Goal: Information Seeking & Learning: Check status

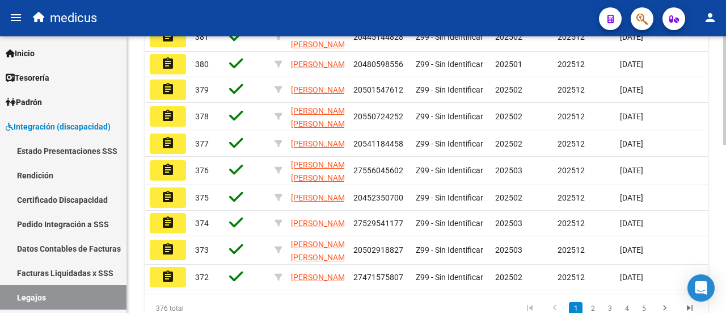
scroll to position [314, 0]
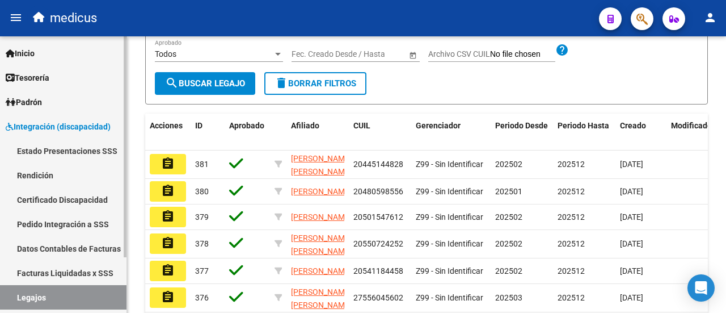
click at [54, 277] on link "Facturas Liquidadas x SSS" at bounding box center [63, 272] width 127 height 24
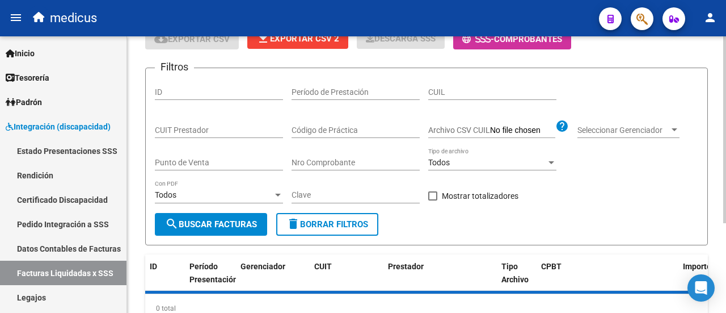
scroll to position [19, 0]
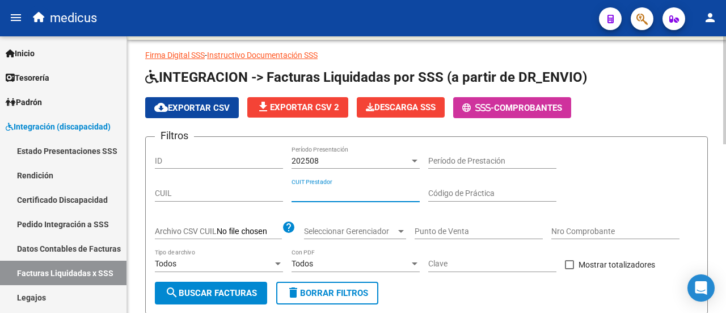
click at [348, 196] on input "CUIT Prestador" at bounding box center [356, 193] width 128 height 10
paste input "30-71240400-7"
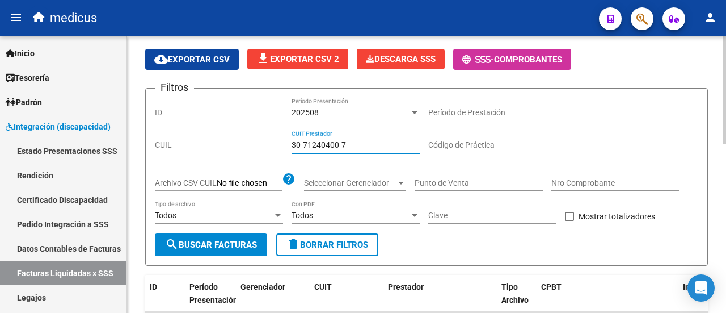
scroll to position [133, 0]
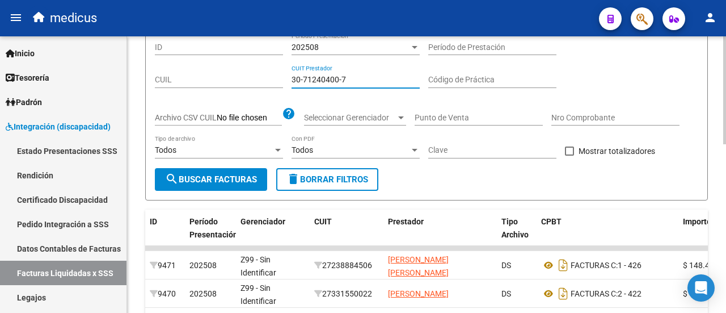
type input "30-71240400-7"
click at [216, 183] on span "search Buscar Facturas" at bounding box center [211, 179] width 92 height 10
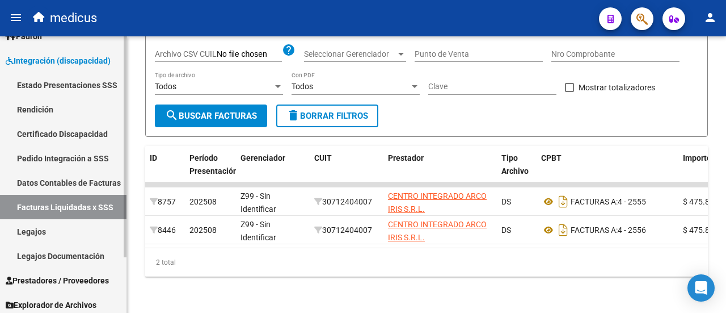
scroll to position [69, 0]
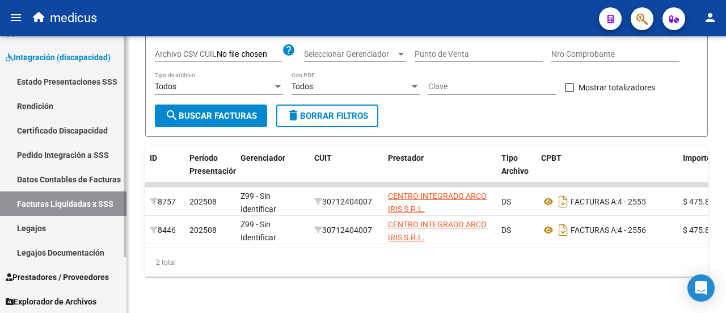
click at [71, 281] on span "Prestadores / Proveedores" at bounding box center [57, 277] width 103 height 12
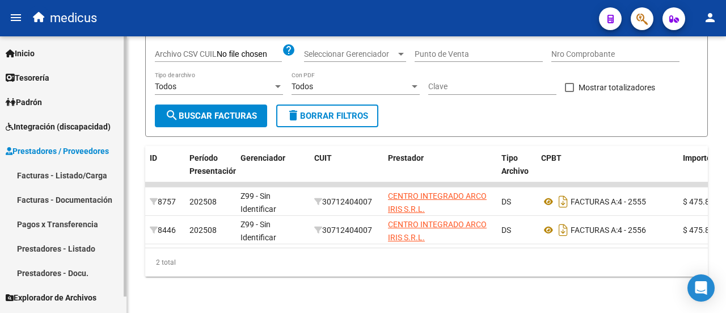
scroll to position [0, 0]
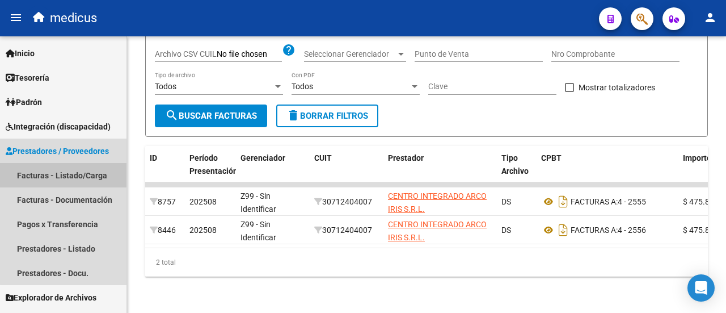
click at [81, 176] on link "Facturas - Listado/Carga" at bounding box center [63, 175] width 127 height 24
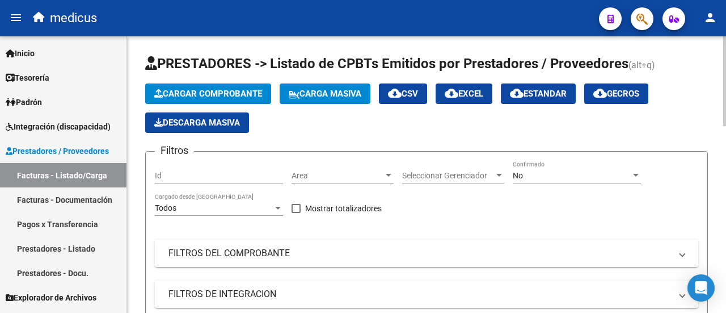
scroll to position [57, 0]
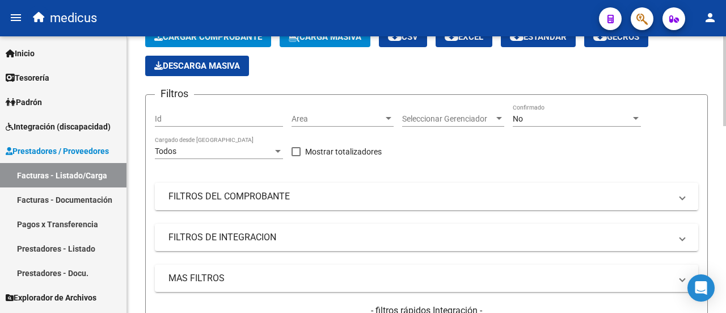
click at [259, 190] on mat-panel-title "FILTROS DEL COMPROBANTE" at bounding box center [420, 196] width 503 height 12
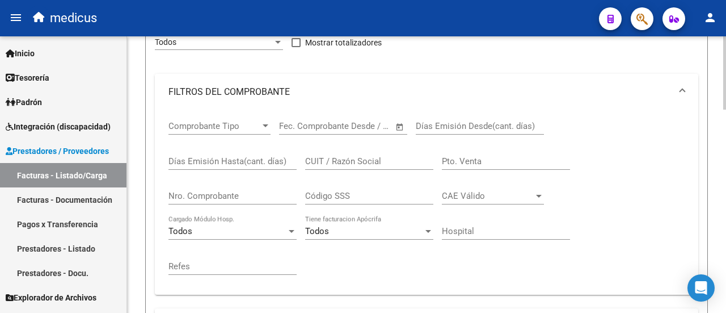
scroll to position [170, 0]
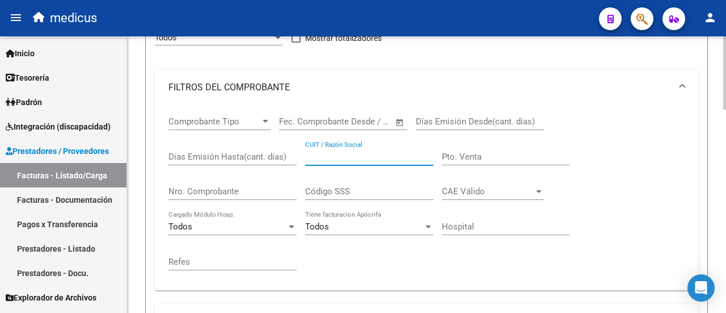
click at [319, 157] on input "CUIT / Razón Social" at bounding box center [369, 156] width 128 height 10
paste input "30712404007"
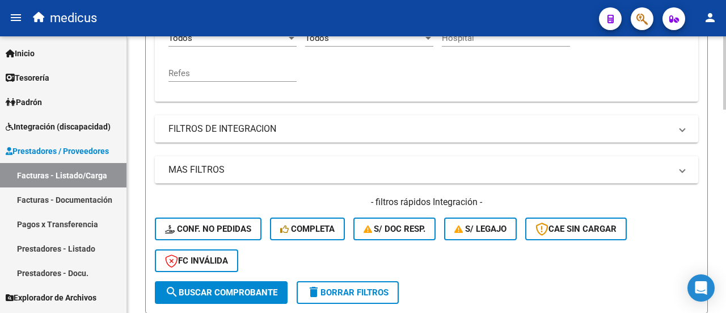
scroll to position [397, 0]
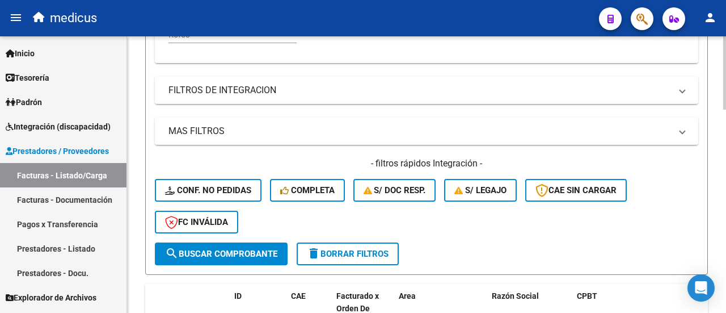
type input "30712404007"
click at [229, 252] on span "search Buscar Comprobante" at bounding box center [221, 254] width 112 height 10
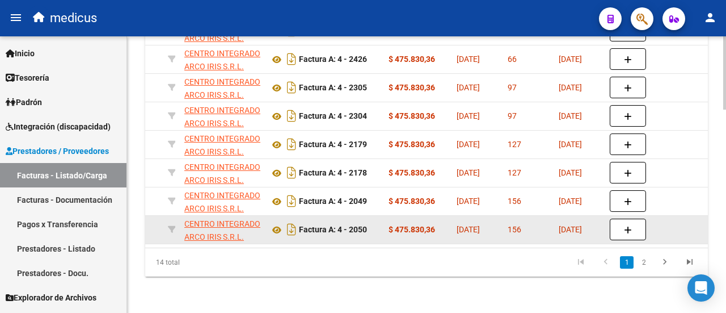
scroll to position [770, 0]
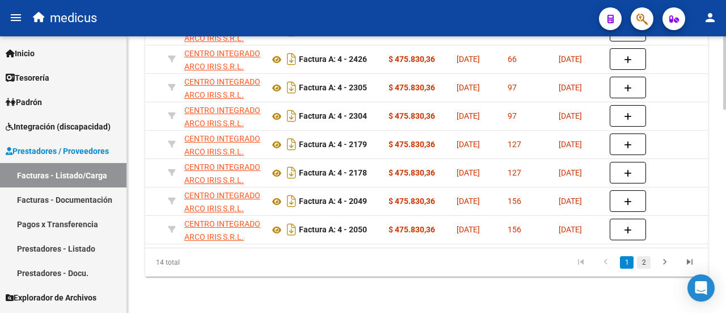
click at [645, 256] on link "2" at bounding box center [644, 262] width 14 height 12
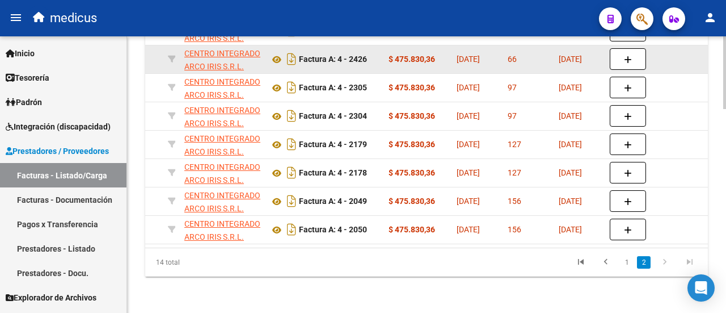
scroll to position [600, 0]
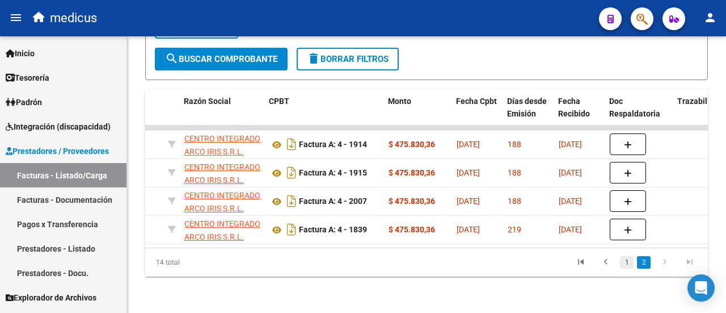
click at [625, 264] on link "1" at bounding box center [627, 262] width 14 height 12
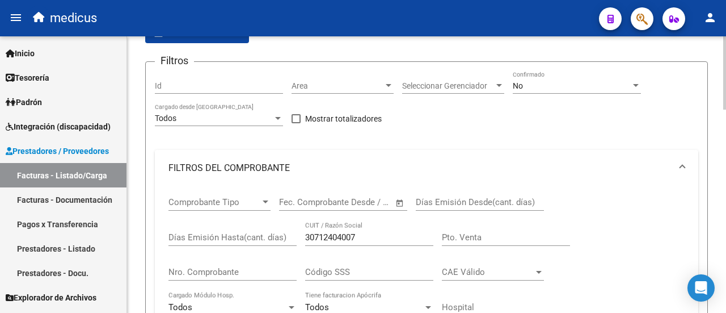
scroll to position [0, 0]
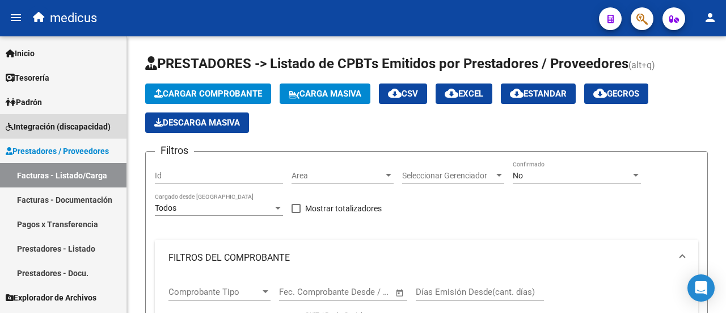
click at [54, 123] on span "Integración (discapacidad)" at bounding box center [58, 126] width 105 height 12
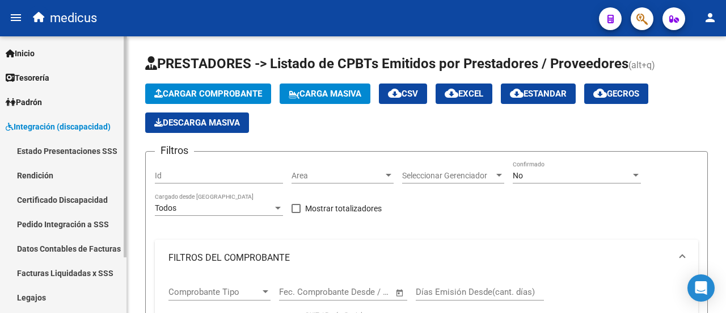
click at [82, 121] on span "Integración (discapacidad)" at bounding box center [58, 126] width 105 height 12
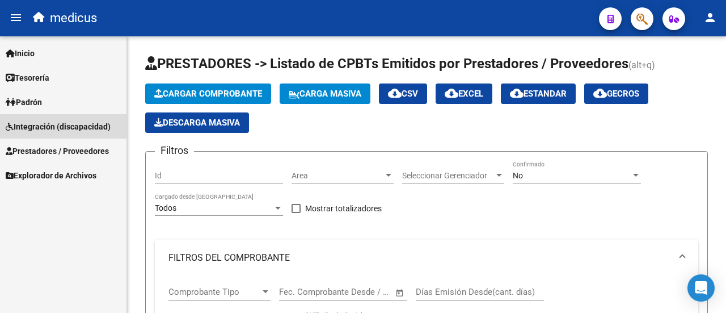
click at [56, 125] on span "Integración (discapacidad)" at bounding box center [58, 126] width 105 height 12
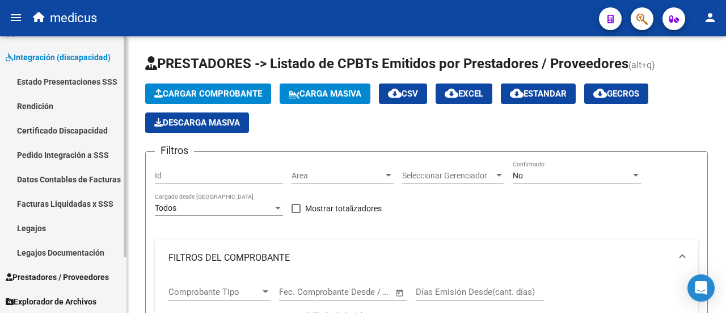
scroll to position [69, 0]
click at [51, 267] on link "Prestadores / Proveedores" at bounding box center [63, 276] width 127 height 24
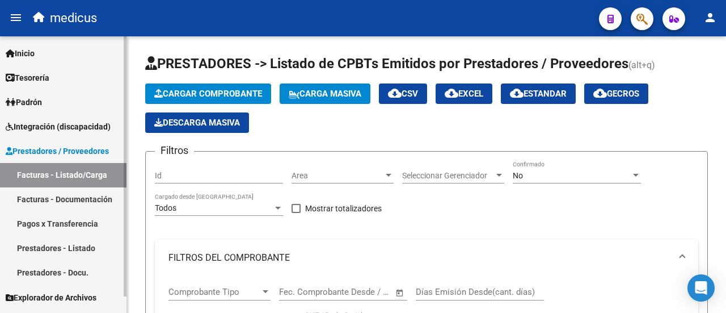
scroll to position [0, 0]
click at [66, 153] on span "Prestadores / Proveedores" at bounding box center [57, 151] width 103 height 12
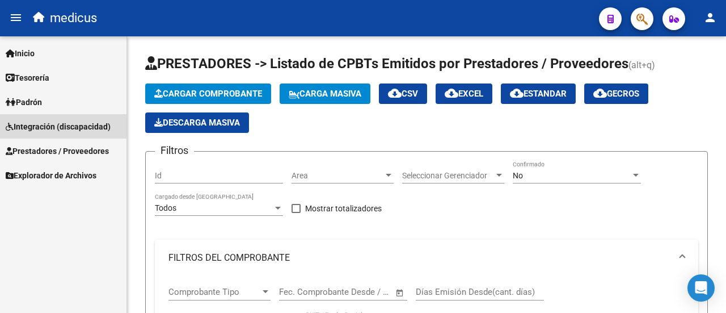
click at [68, 131] on span "Integración (discapacidad)" at bounding box center [58, 126] width 105 height 12
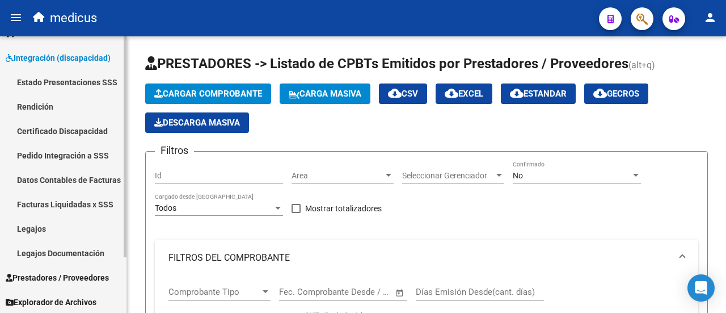
scroll to position [69, 0]
click at [42, 228] on link "Legajos" at bounding box center [63, 228] width 127 height 24
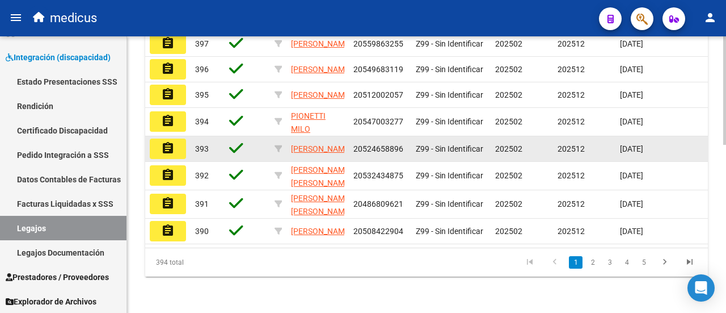
scroll to position [428, 0]
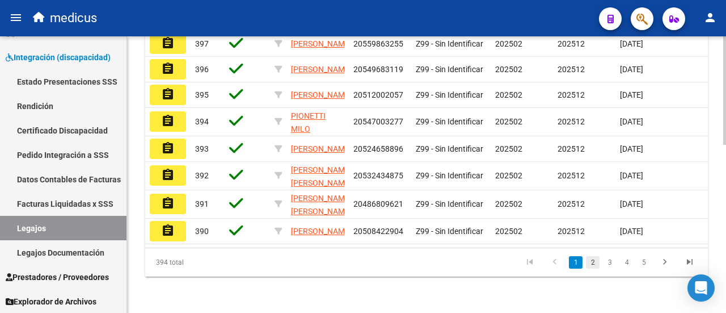
click at [596, 260] on link "2" at bounding box center [593, 262] width 14 height 12
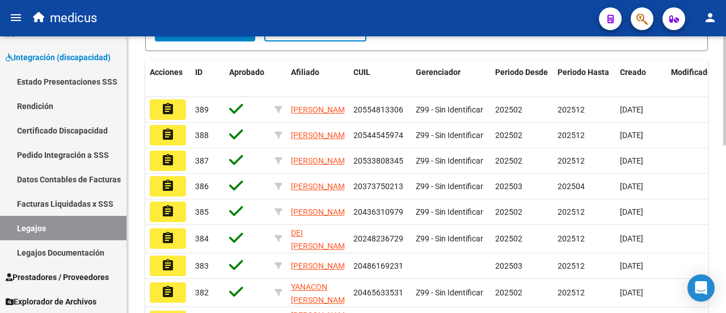
scroll to position [424, 0]
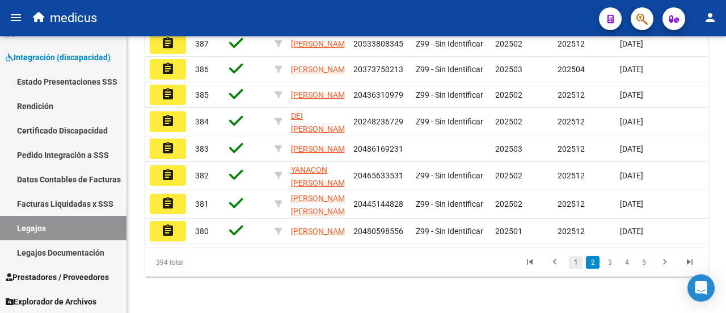
click at [578, 265] on link "1" at bounding box center [576, 262] width 14 height 12
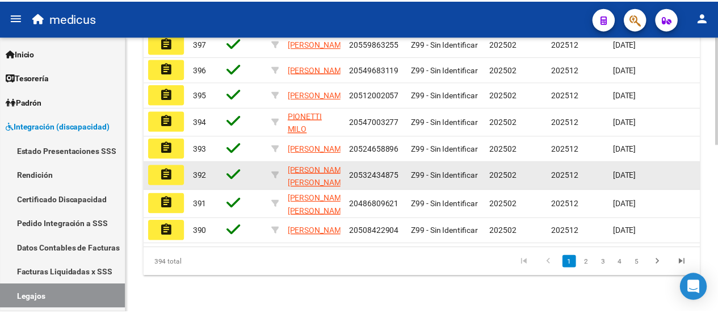
scroll to position [428, 0]
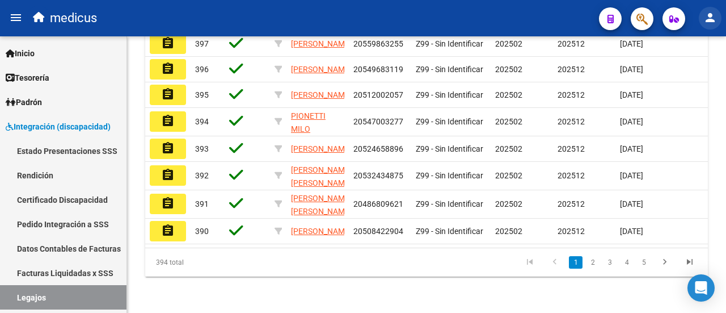
click at [711, 21] on mat-icon "person" at bounding box center [711, 18] width 14 height 14
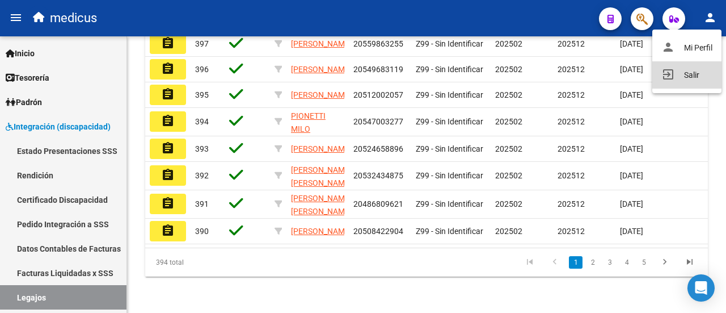
click at [692, 71] on button "exit_to_app Salir" at bounding box center [686, 74] width 69 height 27
